Goal: Navigation & Orientation: Go to known website

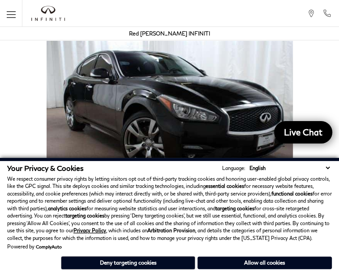
click at [290, 265] on button "Allow all cookies" at bounding box center [265, 262] width 134 height 13
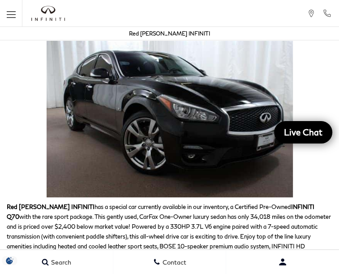
scroll to position [134, 0]
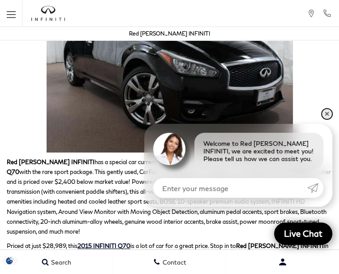
click at [326, 119] on link "✕" at bounding box center [327, 113] width 11 height 11
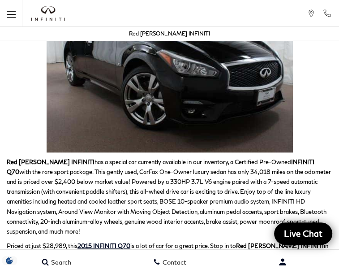
scroll to position [45, 0]
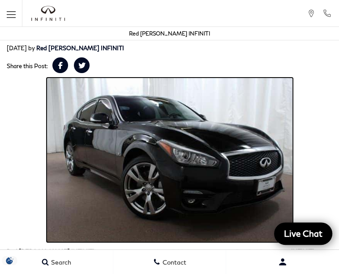
click at [130, 148] on img at bounding box center [170, 160] width 247 height 164
